Goal: Transaction & Acquisition: Purchase product/service

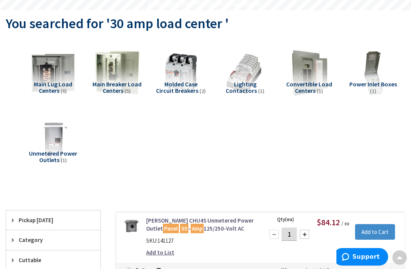
scroll to position [71, 0]
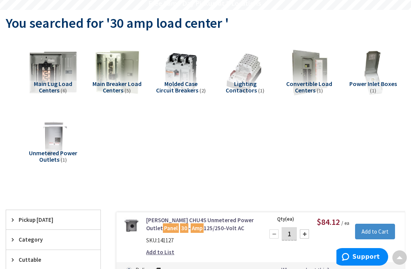
click at [50, 72] on img at bounding box center [52, 72] width 51 height 51
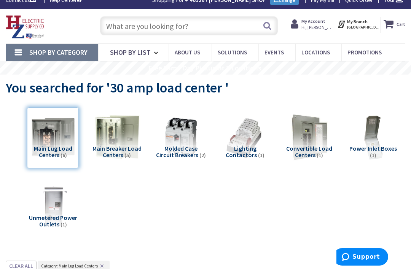
scroll to position [8, 0]
click at [159, 28] on input "text" at bounding box center [189, 26] width 178 height 19
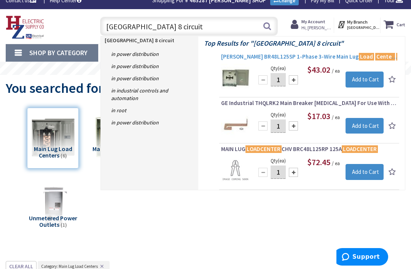
type input "Load center 8 circuit"
click at [248, 60] on link "Eaton BR48L125SP 1-Phase 3-Wire Main Lug Load Center 8 - Circuits 120/240-Volt …" at bounding box center [309, 57] width 176 height 9
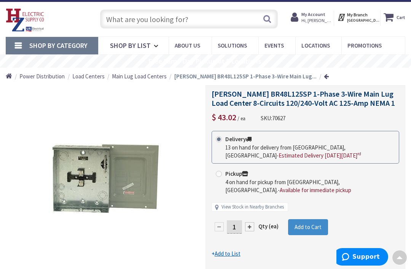
scroll to position [14, 0]
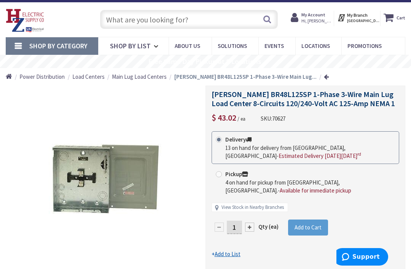
click at [313, 224] on span "Add to Cart" at bounding box center [307, 227] width 27 height 7
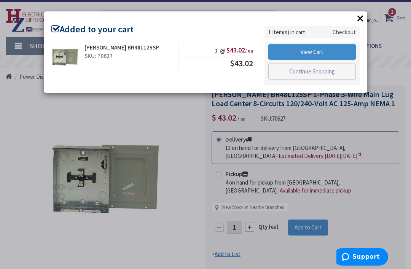
click at [360, 19] on button "×" at bounding box center [359, 18] width 11 height 11
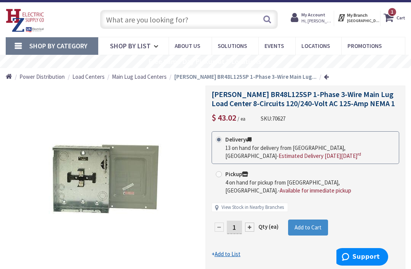
click at [352, 252] on form "This product is Discontinued Delivery 13 on hand for delivery from Middletown, …" at bounding box center [304, 194] width 187 height 127
click at [346, 255] on form "This product is Discontinued Delivery 13 on hand for delivery from Middletown, …" at bounding box center [304, 194] width 187 height 127
click at [179, 20] on input "text" at bounding box center [189, 19] width 178 height 19
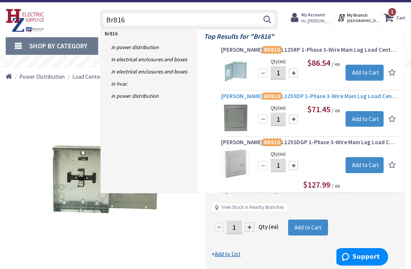
type input "Br816"
click at [343, 100] on link "Eaton BR816 L125SDP 1-Phase 3-Wire Main Lug Load Center 16-Circuits 120/240-Vol…" at bounding box center [309, 96] width 176 height 9
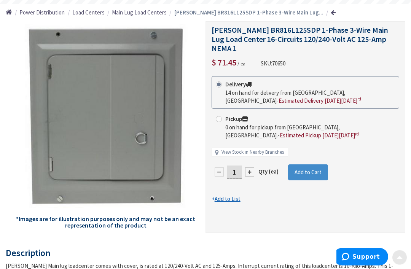
scroll to position [89, 0]
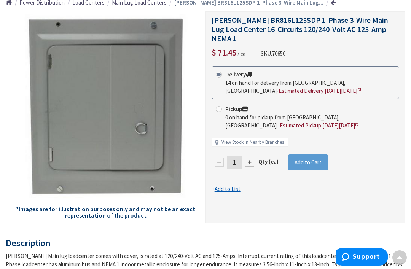
click at [309, 158] on button "Add to Cart" at bounding box center [308, 162] width 40 height 16
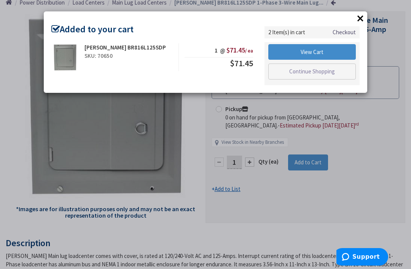
click at [358, 17] on button "×" at bounding box center [359, 18] width 11 height 11
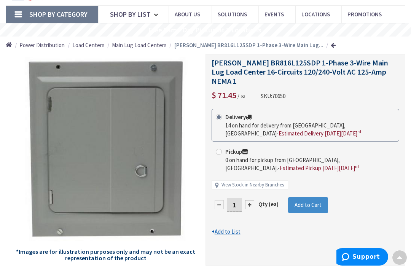
scroll to position [0, 0]
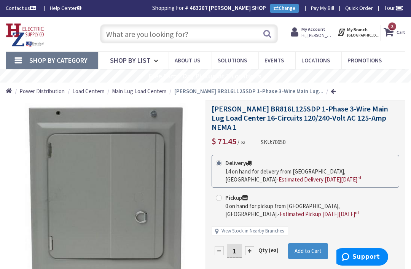
click at [179, 36] on input "text" at bounding box center [189, 33] width 178 height 19
click at [180, 38] on input "text" at bounding box center [189, 33] width 178 height 19
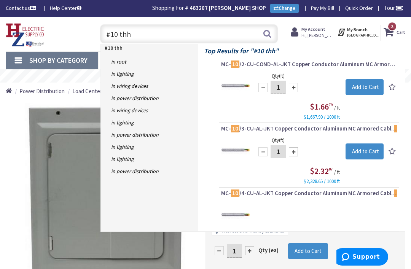
type input "#10 thhn"
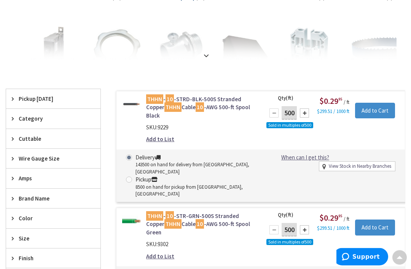
scroll to position [165, 0]
click at [374, 111] on input "Add to Cart" at bounding box center [375, 111] width 40 height 16
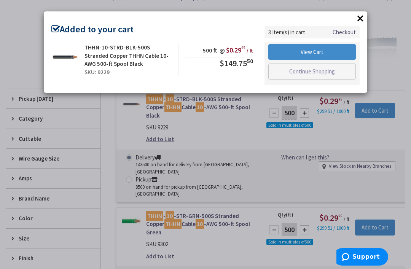
click at [379, 210] on div "× Added to your cart THHN-10-STRD-BLK-500S Stranded Copper THHN Cable 10-AWG 50…" at bounding box center [205, 134] width 411 height 269
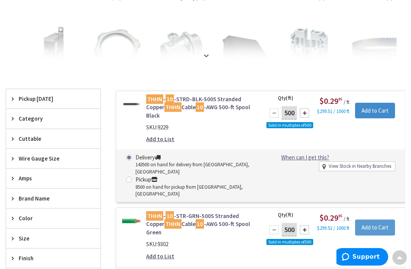
click at [376, 219] on input "Add to Cart" at bounding box center [375, 227] width 40 height 16
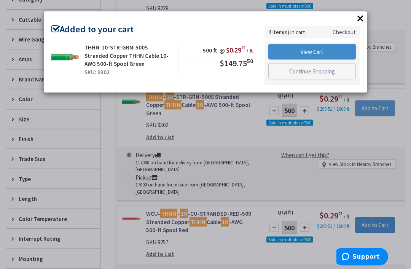
scroll to position [285, 0]
click at [377, 192] on div "× Added to your cart THHN-10-STR-GRN-500S Stranded Copper THHN Cable 10-AWG 500…" at bounding box center [205, 134] width 411 height 269
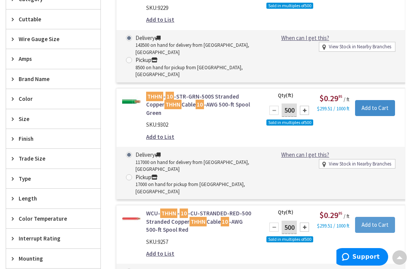
click at [377, 217] on input "Add to Cart" at bounding box center [375, 225] width 40 height 16
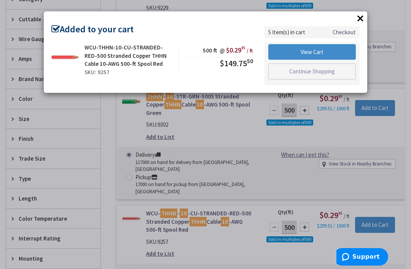
click at [363, 211] on div "× Added to your cart WCU-THHN-10-CU-STRANDED-RED-500 Stranded Copper THHN Cable…" at bounding box center [205, 134] width 411 height 269
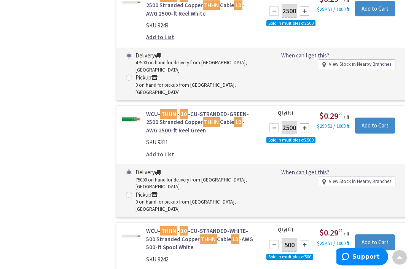
scroll to position [617, 0]
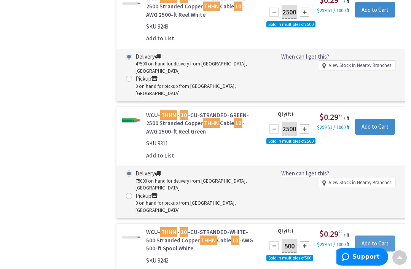
click at [371, 235] on input "Add to Cart" at bounding box center [375, 243] width 40 height 16
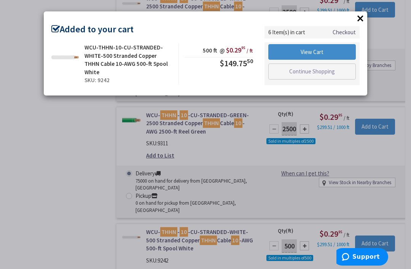
click at [362, 16] on button "×" at bounding box center [359, 18] width 11 height 11
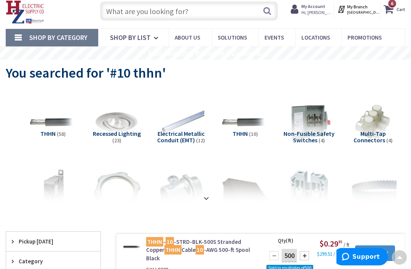
scroll to position [0, 0]
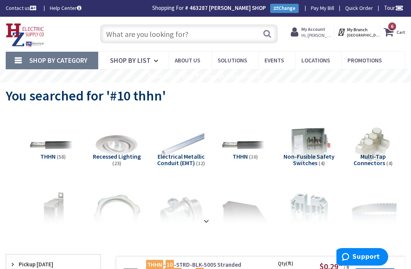
click at [177, 39] on input "text" at bounding box center [189, 33] width 178 height 19
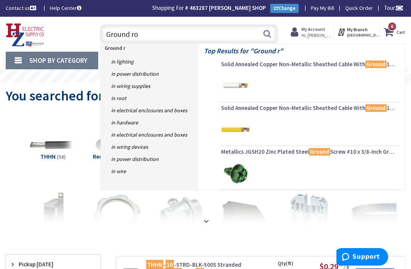
type input "Ground rod"
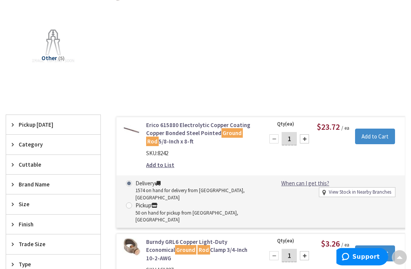
scroll to position [170, 0]
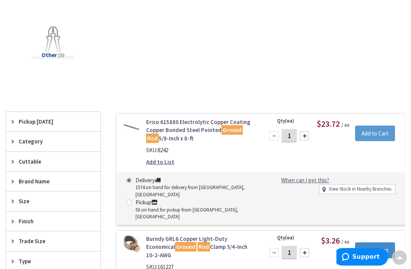
click at [381, 134] on input "Add to Cart" at bounding box center [375, 133] width 40 height 16
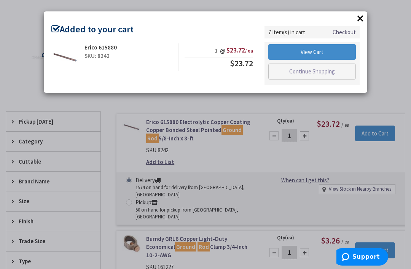
click at [361, 17] on button "×" at bounding box center [359, 18] width 11 height 11
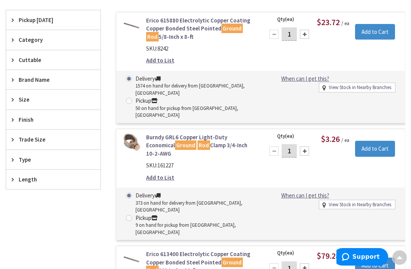
scroll to position [271, 0]
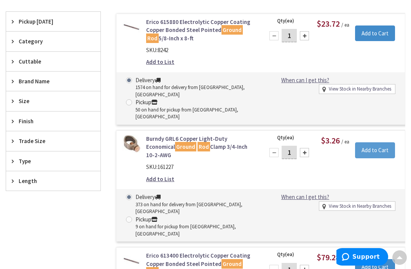
click at [381, 142] on input "Add to Cart" at bounding box center [375, 150] width 40 height 16
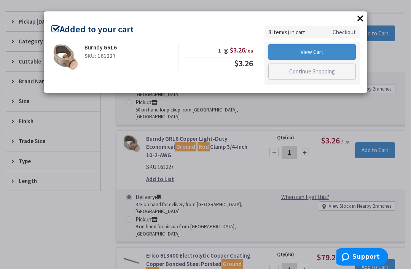
click at [361, 22] on button "×" at bounding box center [359, 18] width 11 height 11
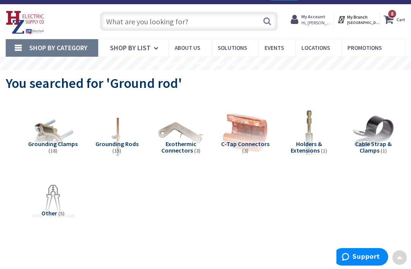
scroll to position [0, 0]
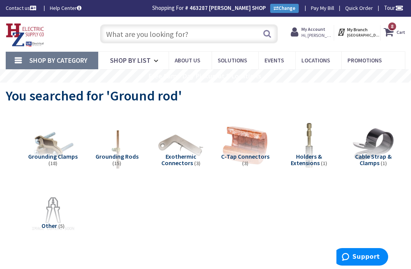
click at [183, 35] on input "text" at bounding box center [189, 33] width 178 height 19
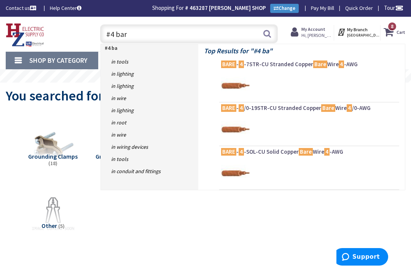
type input "#4 bare"
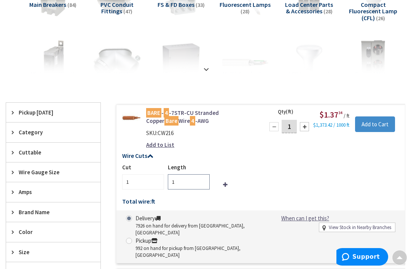
click at [191, 184] on input "1" at bounding box center [189, 181] width 42 height 15
click at [189, 178] on input "1" at bounding box center [189, 181] width 42 height 15
type input "15"
click at [296, 126] on input "1" at bounding box center [288, 126] width 15 height 13
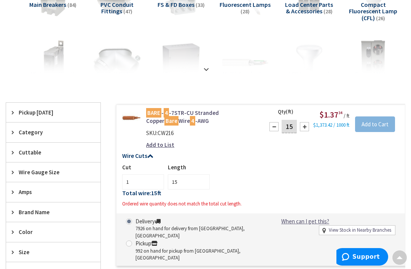
type input "15"
click at [371, 178] on div "Cut 1 Length 15" at bounding box center [260, 176] width 277 height 26
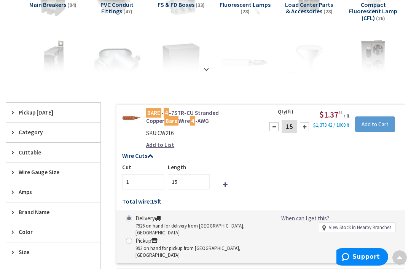
click at [380, 124] on input "Add to Cart" at bounding box center [375, 124] width 40 height 16
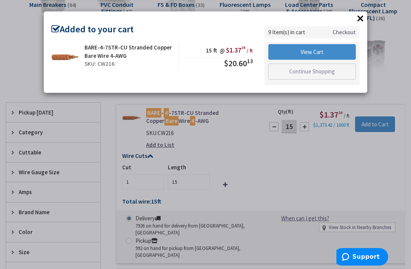
click at [355, 17] on button "×" at bounding box center [359, 18] width 11 height 11
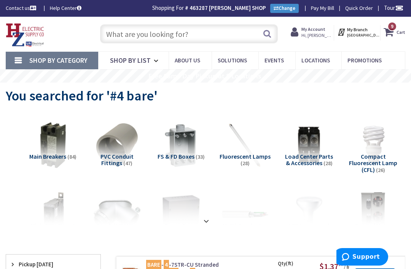
click at [209, 34] on input "text" at bounding box center [189, 33] width 178 height 19
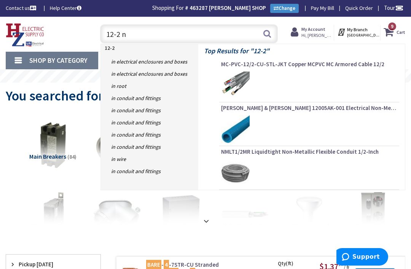
type input "12-2 nm"
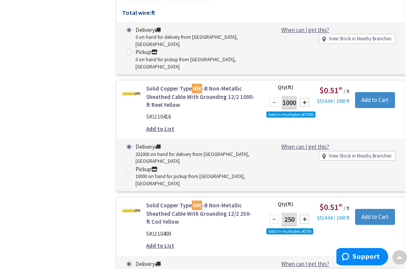
scroll to position [974, 0]
click at [382, 209] on input "Add to Cart" at bounding box center [375, 217] width 40 height 16
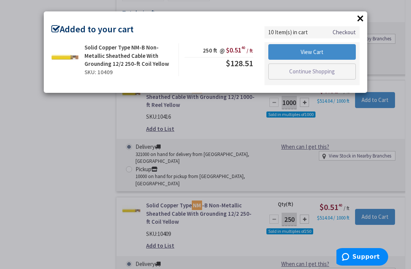
click at [361, 19] on button "×" at bounding box center [359, 18] width 11 height 11
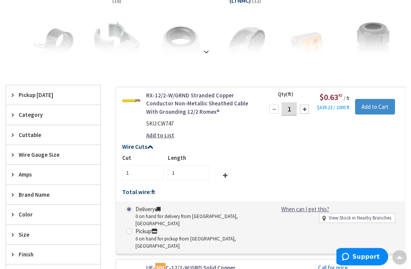
scroll to position [0, 0]
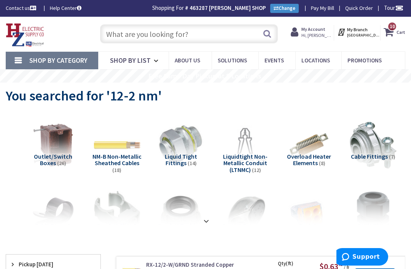
click at [174, 40] on input "text" at bounding box center [189, 33] width 178 height 19
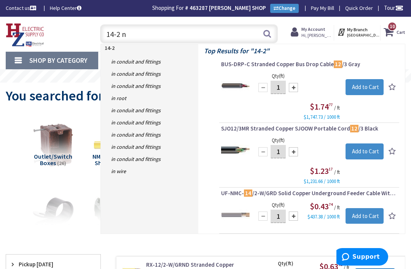
type input "14-2 nm"
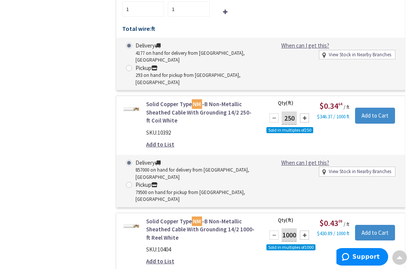
scroll to position [463, 0]
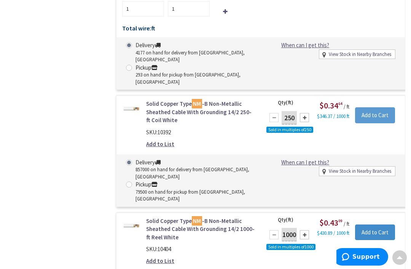
click at [380, 107] on input "Add to Cart" at bounding box center [375, 115] width 40 height 16
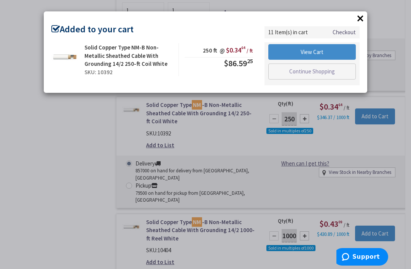
click at [364, 18] on button "×" at bounding box center [359, 18] width 11 height 11
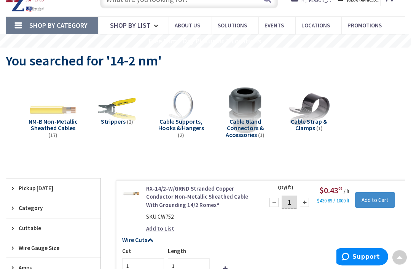
scroll to position [0, 0]
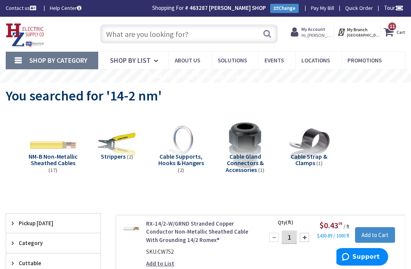
click at [135, 40] on input "text" at bounding box center [189, 33] width 178 height 19
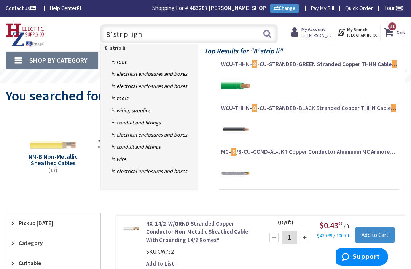
type input "8’ strip light"
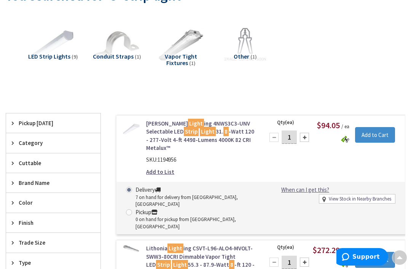
scroll to position [100, 0]
click at [58, 43] on img at bounding box center [52, 45] width 51 height 51
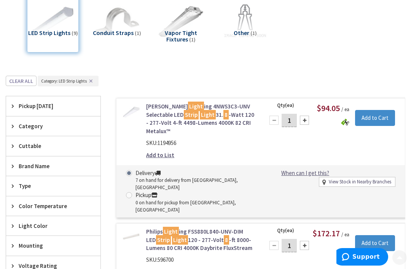
scroll to position [166, 0]
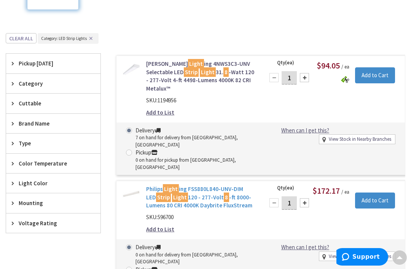
click at [238, 185] on link "Philips Light ing FSS880L840-UNV-DIM LED Strip Light 120 - 277-Volt 8 -ft 8000-…" at bounding box center [200, 197] width 109 height 24
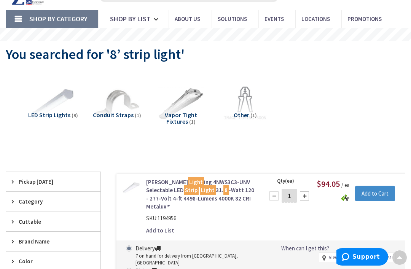
scroll to position [41, 0]
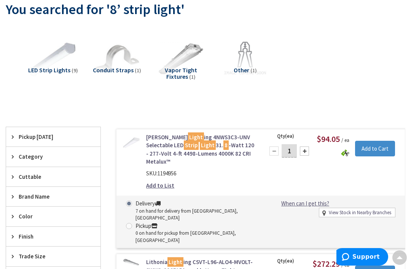
click at [49, 63] on img at bounding box center [52, 58] width 51 height 51
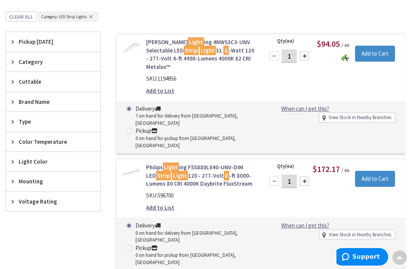
scroll to position [187, 0]
click at [303, 177] on div at bounding box center [304, 181] width 9 height 9
type input "2"
click at [379, 171] on input "Add to Cart" at bounding box center [375, 179] width 40 height 16
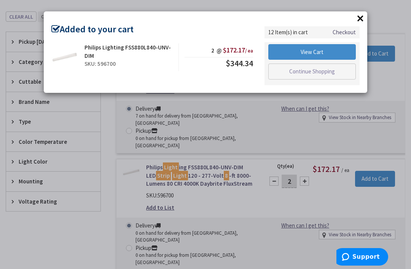
click at [362, 22] on button "×" at bounding box center [359, 18] width 11 height 11
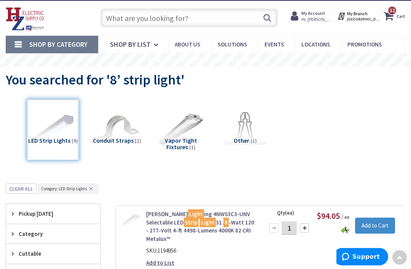
scroll to position [0, 0]
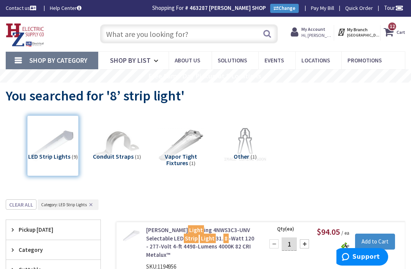
click at [177, 39] on input "text" at bounding box center [189, 33] width 178 height 19
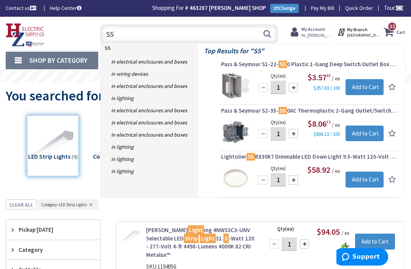
type input "S"
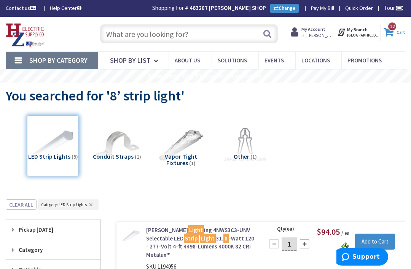
click at [396, 29] on span "12 12 items" at bounding box center [392, 27] width 10 height 10
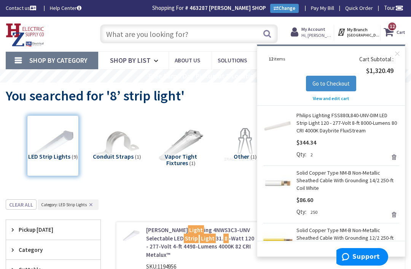
click at [338, 97] on span "View and edit cart" at bounding box center [330, 98] width 36 height 6
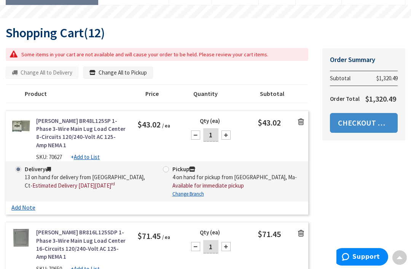
scroll to position [75, 0]
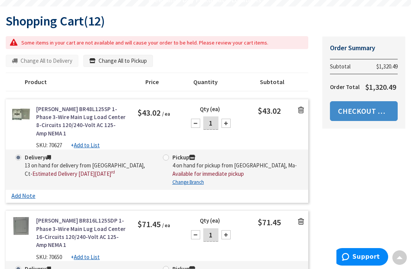
click at [304, 111] on link at bounding box center [300, 109] width 14 height 11
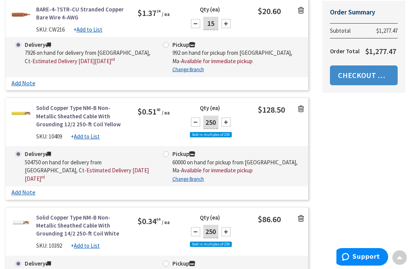
scroll to position [930, 0]
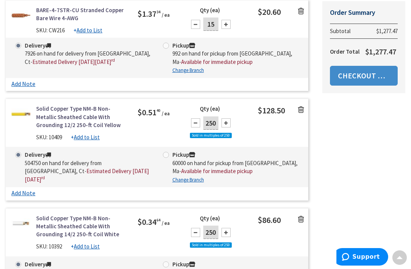
click at [299, 106] on icon at bounding box center [301, 110] width 6 height 8
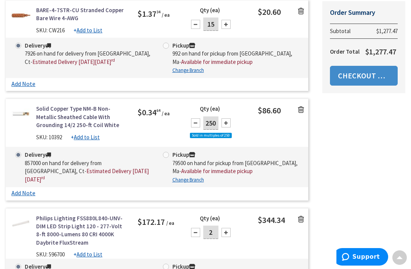
click at [303, 106] on icon at bounding box center [301, 110] width 6 height 8
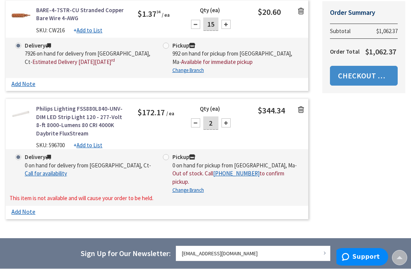
click at [300, 106] on icon at bounding box center [301, 110] width 6 height 8
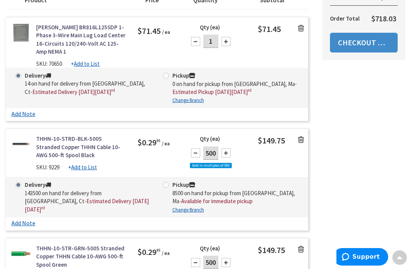
scroll to position [0, 0]
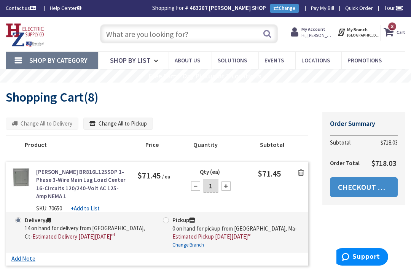
click at [196, 30] on input "text" at bounding box center [189, 33] width 178 height 19
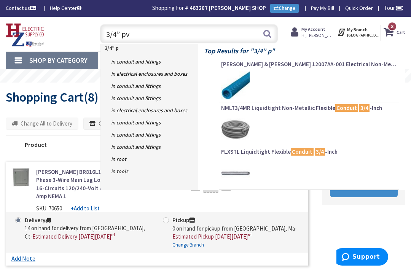
type input "3/4” pvc"
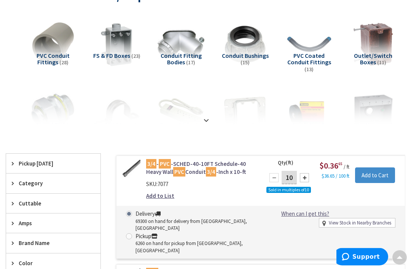
scroll to position [103, 0]
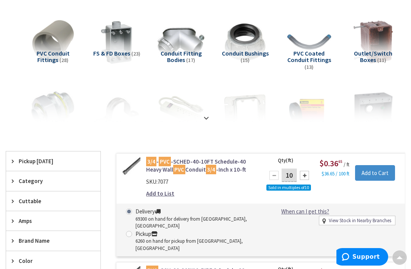
click at [304, 179] on div "10" at bounding box center [289, 175] width 46 height 15
click at [306, 173] on div at bounding box center [304, 175] width 9 height 9
type input "30"
click at [376, 172] on input "Add to Cart" at bounding box center [375, 173] width 40 height 16
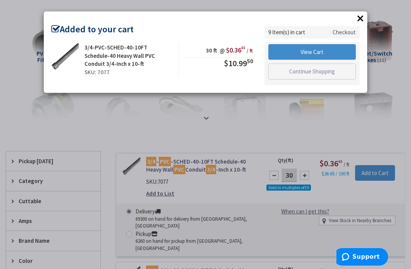
click at [355, 19] on button "×" at bounding box center [359, 18] width 11 height 11
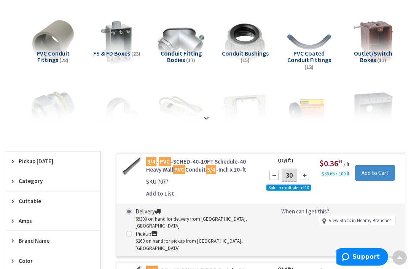
type input "10"
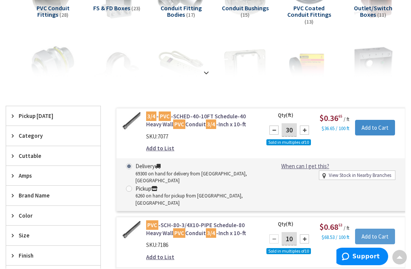
click at [378, 229] on input "Add to Cart" at bounding box center [375, 237] width 40 height 16
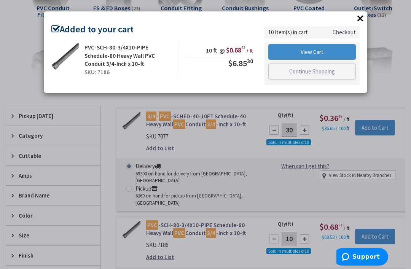
click at [359, 20] on button "×" at bounding box center [359, 18] width 11 height 11
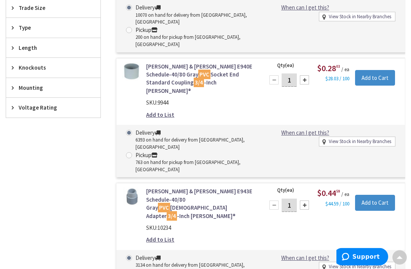
scroll to position [415, 0]
click at [306, 200] on div at bounding box center [304, 204] width 9 height 9
type input "2"
click at [378, 194] on input "Add to Cart" at bounding box center [375, 202] width 40 height 16
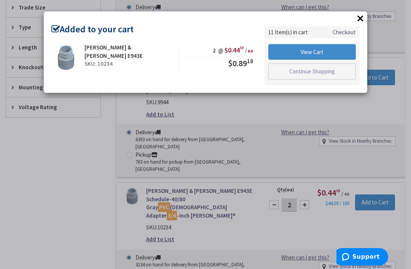
click at [303, 238] on div "× Added to your cart [PERSON_NAME] & [PERSON_NAME] E943E SKU: 10234 2 @ $0.44 5…" at bounding box center [205, 134] width 411 height 269
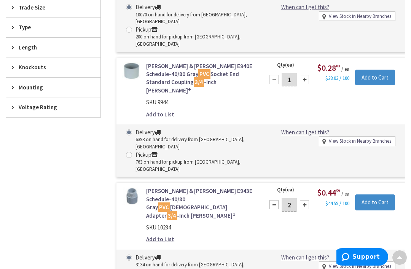
type input "2"
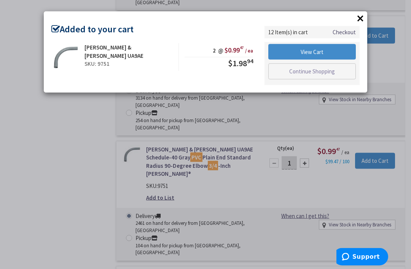
scroll to position [583, 0]
click at [364, 15] on button "×" at bounding box center [359, 18] width 11 height 11
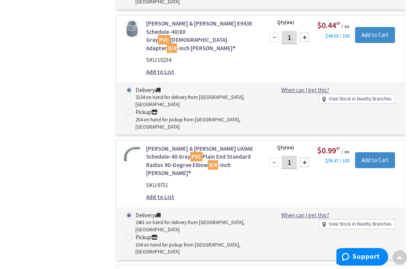
type input "2"
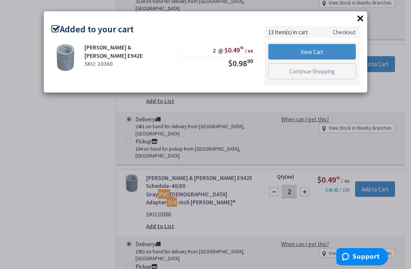
click at [355, 22] on button "×" at bounding box center [359, 18] width 11 height 11
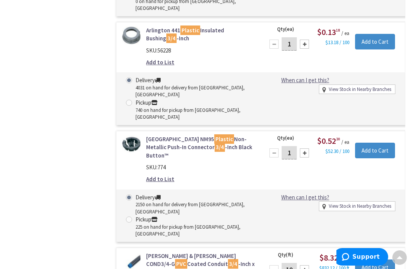
scroll to position [2206, 0]
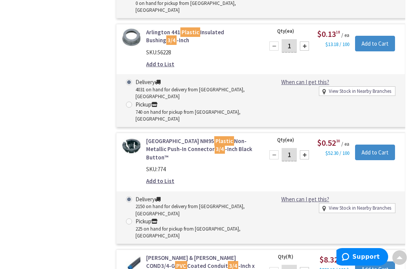
type input "2"
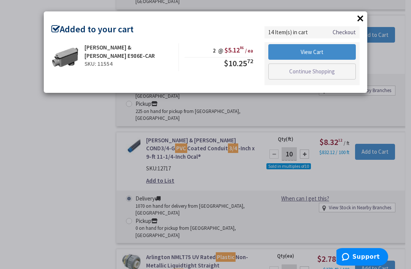
scroll to position [2323, 0]
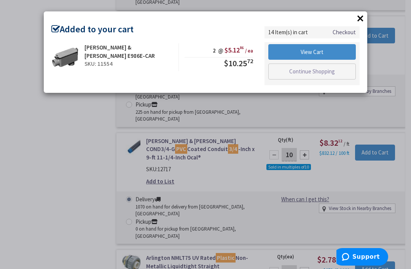
click at [379, 146] on div "× Added to your cart [PERSON_NAME] & [PERSON_NAME] E986E-CAR SKU: 11554 2 @ $5.…" at bounding box center [205, 134] width 411 height 269
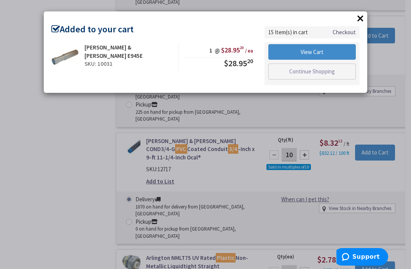
click at [363, 19] on button "×" at bounding box center [359, 18] width 11 height 11
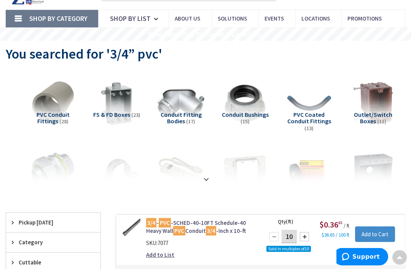
scroll to position [0, 0]
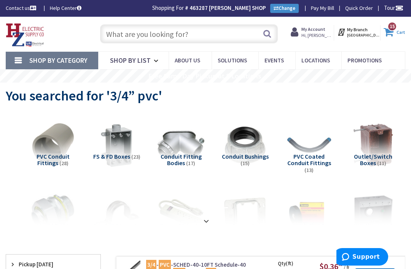
click at [395, 31] on icon at bounding box center [389, 32] width 13 height 14
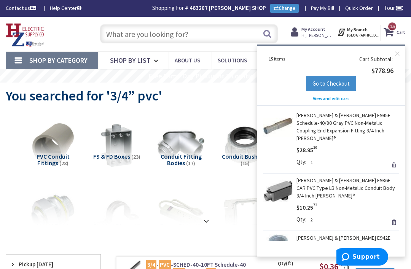
click at [336, 96] on span "View and edit cart" at bounding box center [330, 98] width 36 height 6
